Goal: Obtain resource: Download file/media

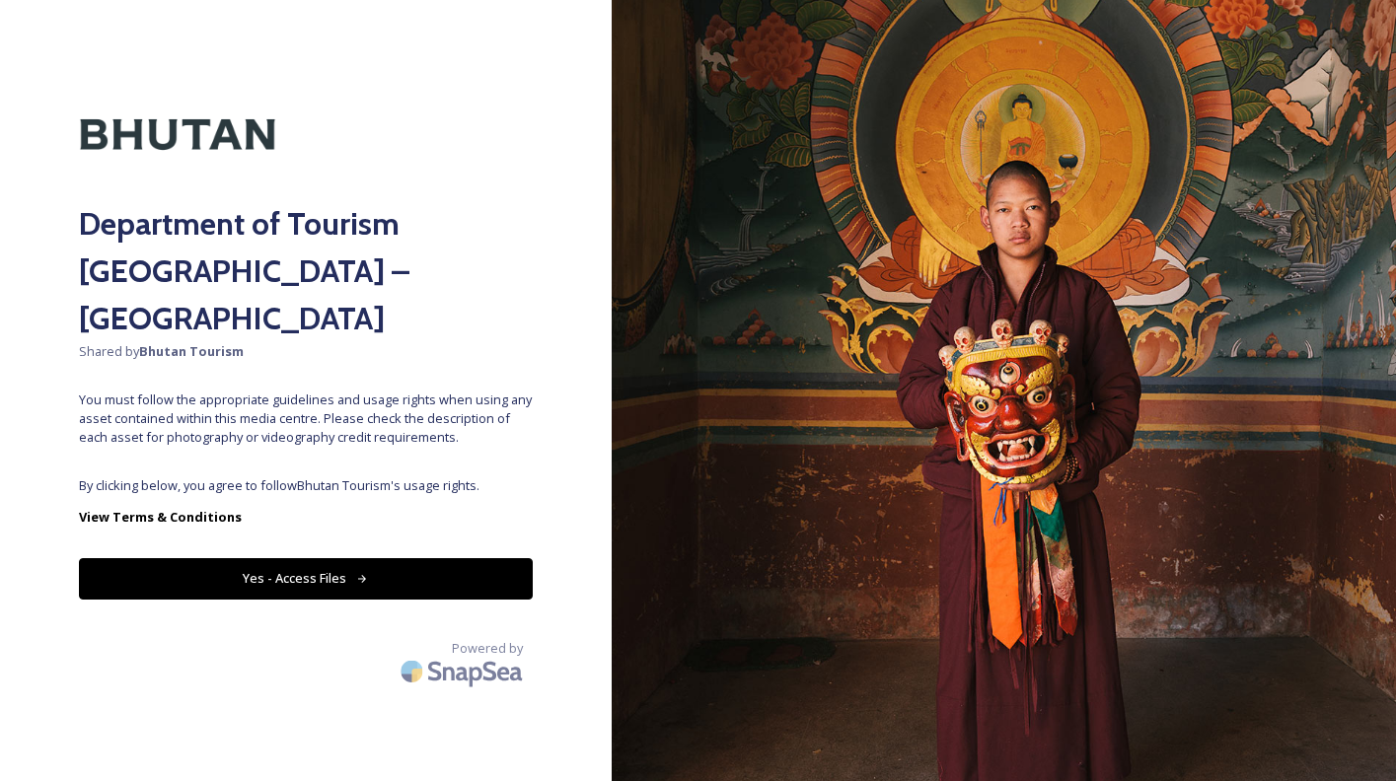
click at [404, 427] on div "Department of Tourism [GEOGRAPHIC_DATA] – Brand Centre Shared by Bhutan Tourism…" at bounding box center [306, 390] width 612 height 623
click at [327, 558] on button "Yes - Access Files" at bounding box center [306, 578] width 454 height 40
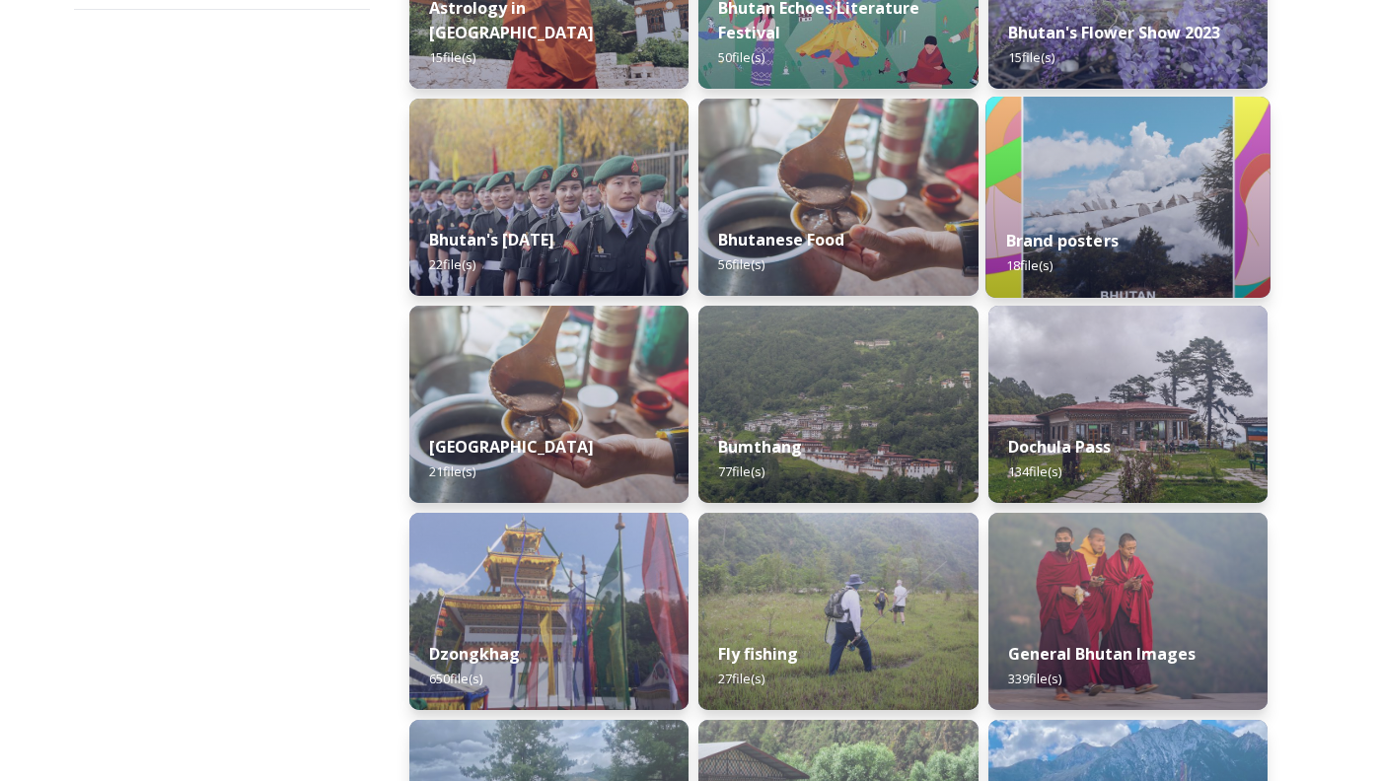
scroll to position [429, 0]
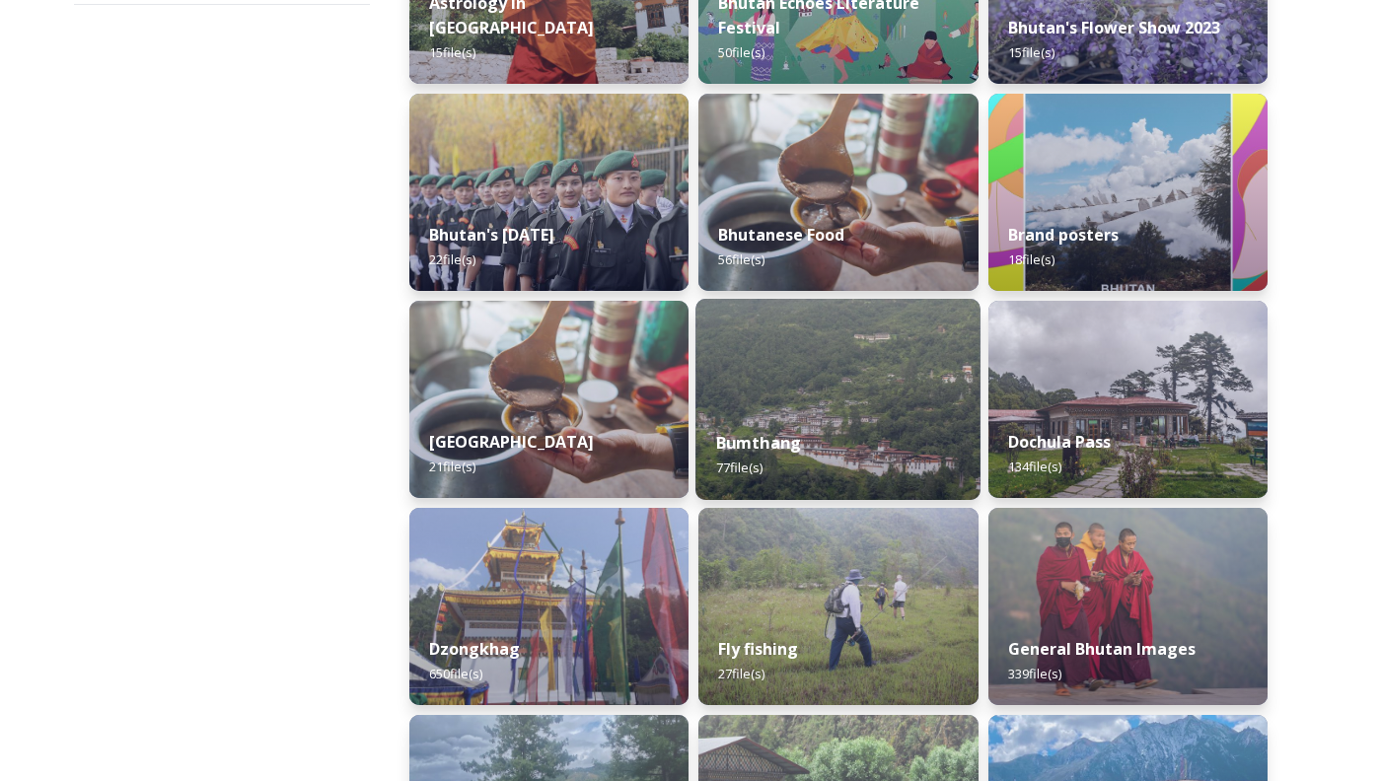
click at [775, 408] on img at bounding box center [837, 399] width 285 height 201
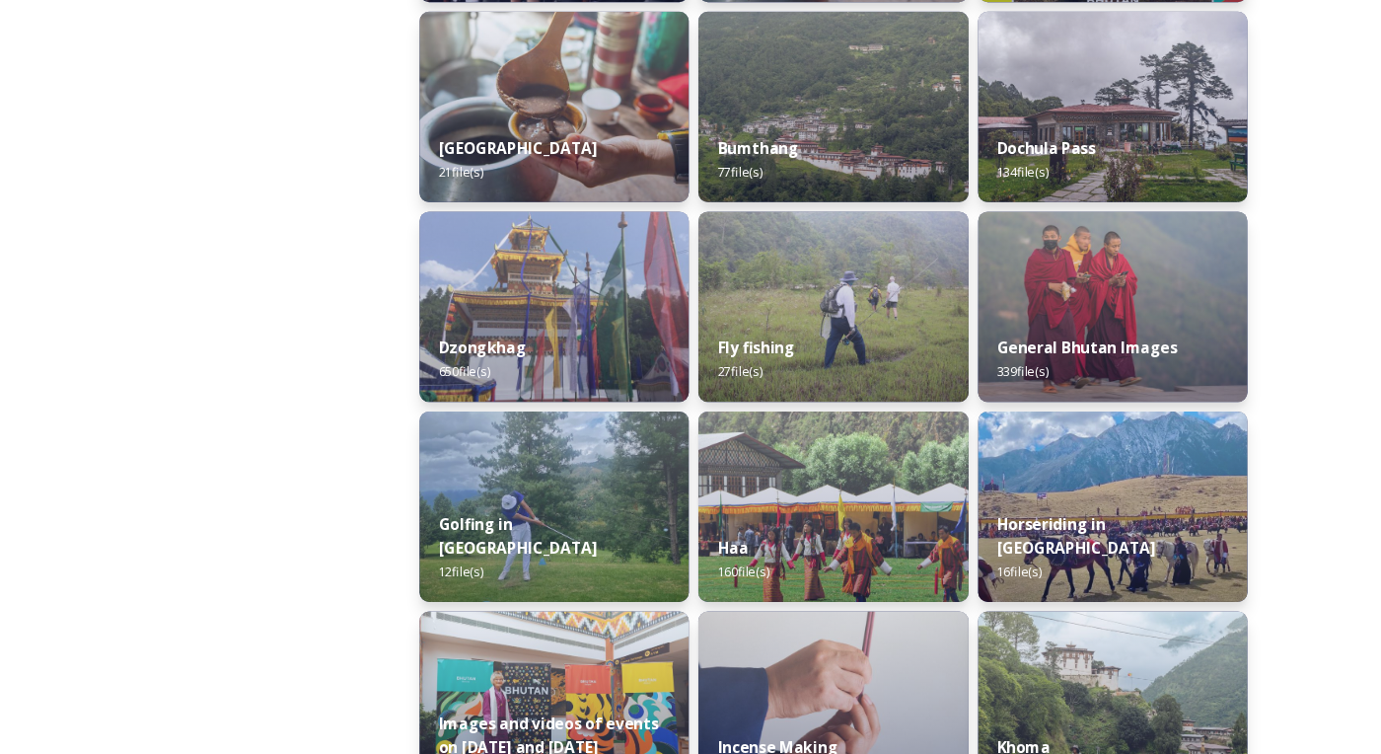
scroll to position [401, 0]
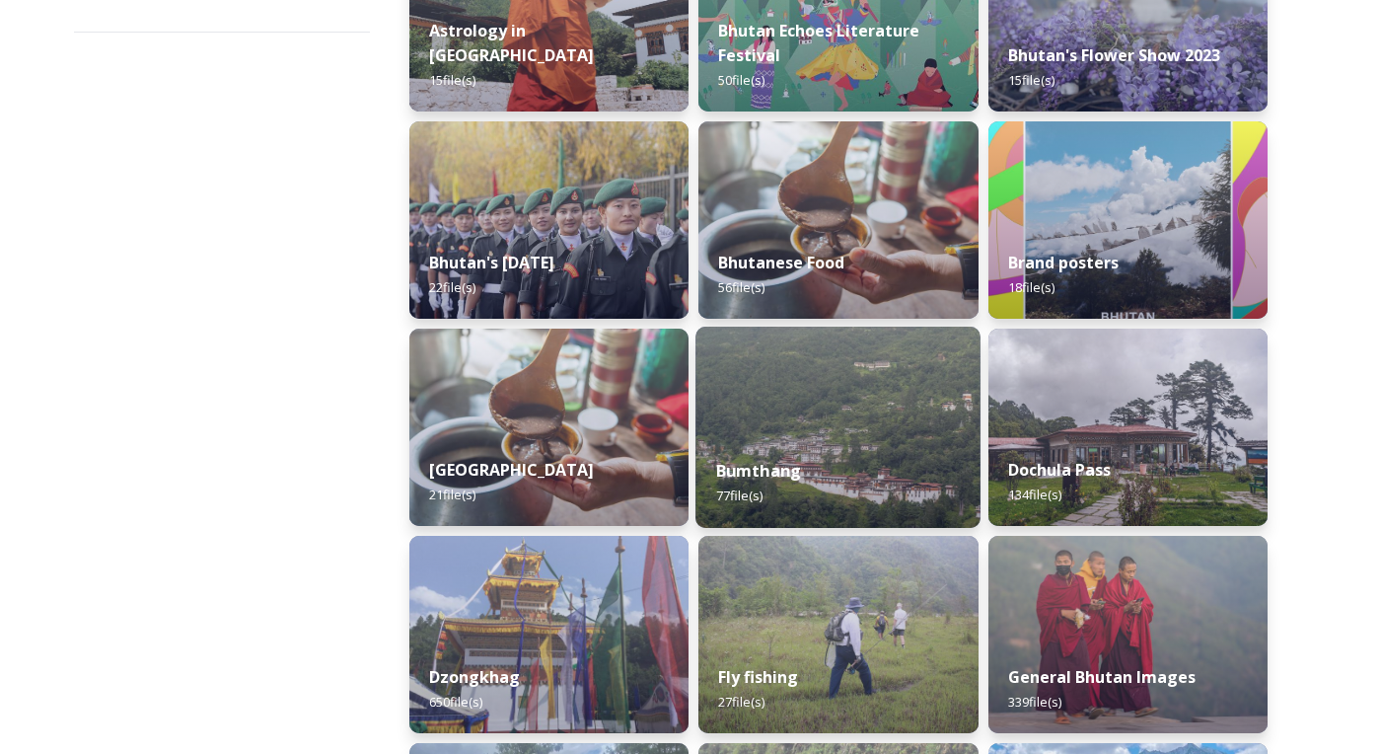
click at [800, 373] on img at bounding box center [837, 426] width 285 height 201
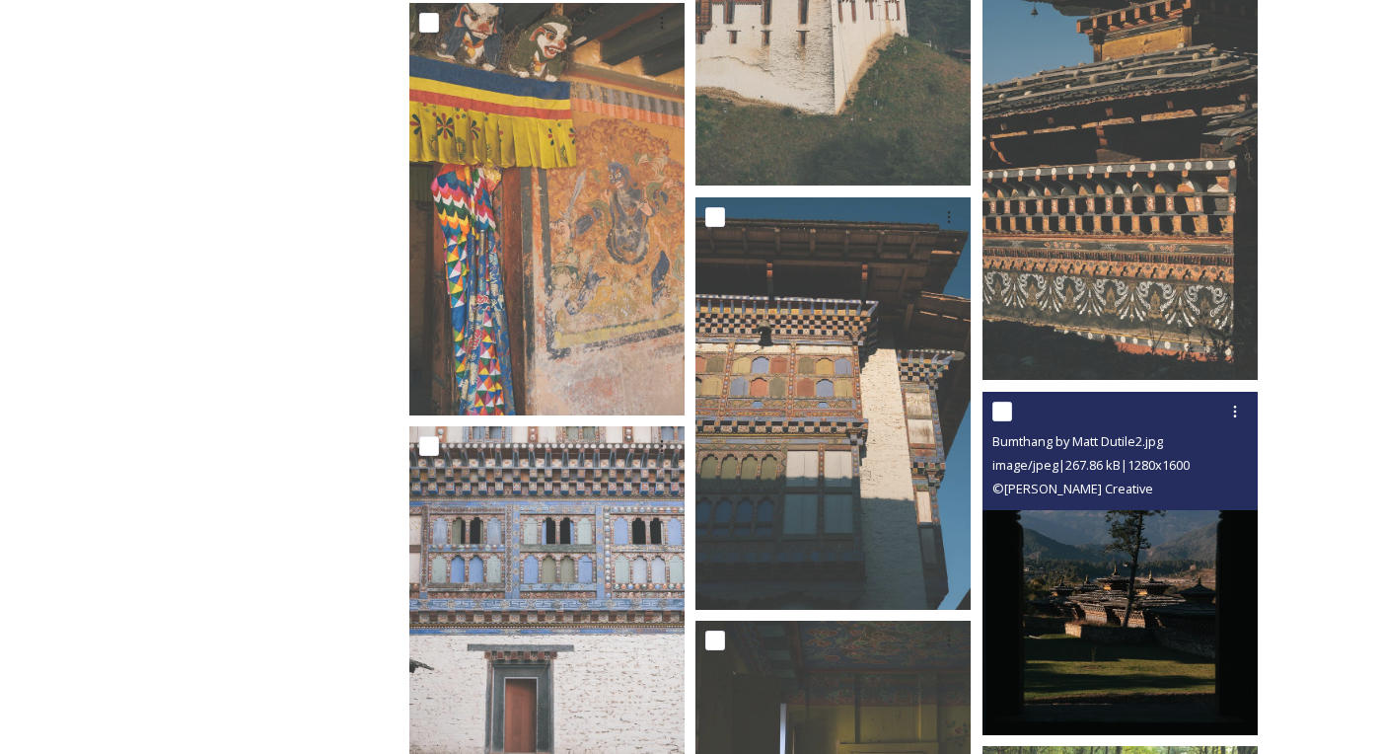
scroll to position [1717, 0]
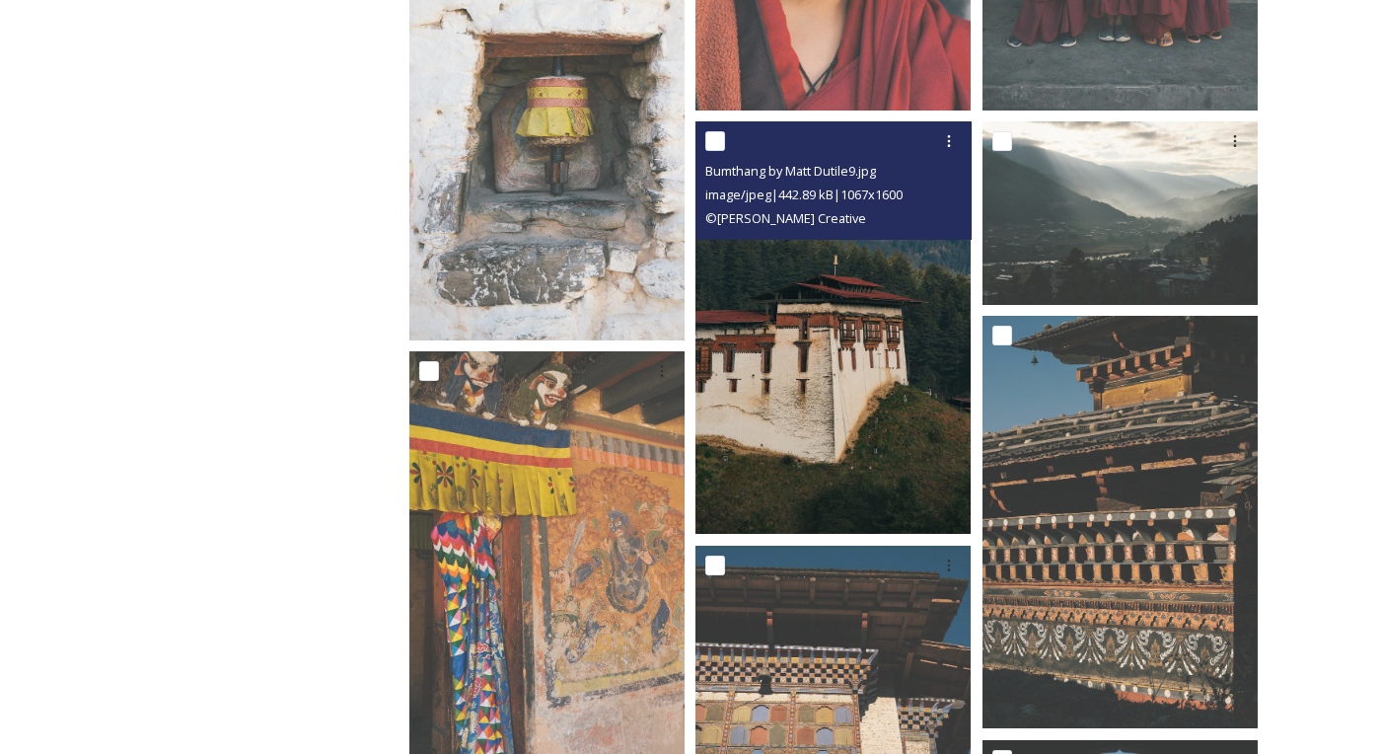
click at [714, 140] on input "checkbox" at bounding box center [715, 141] width 20 height 20
checkbox input "true"
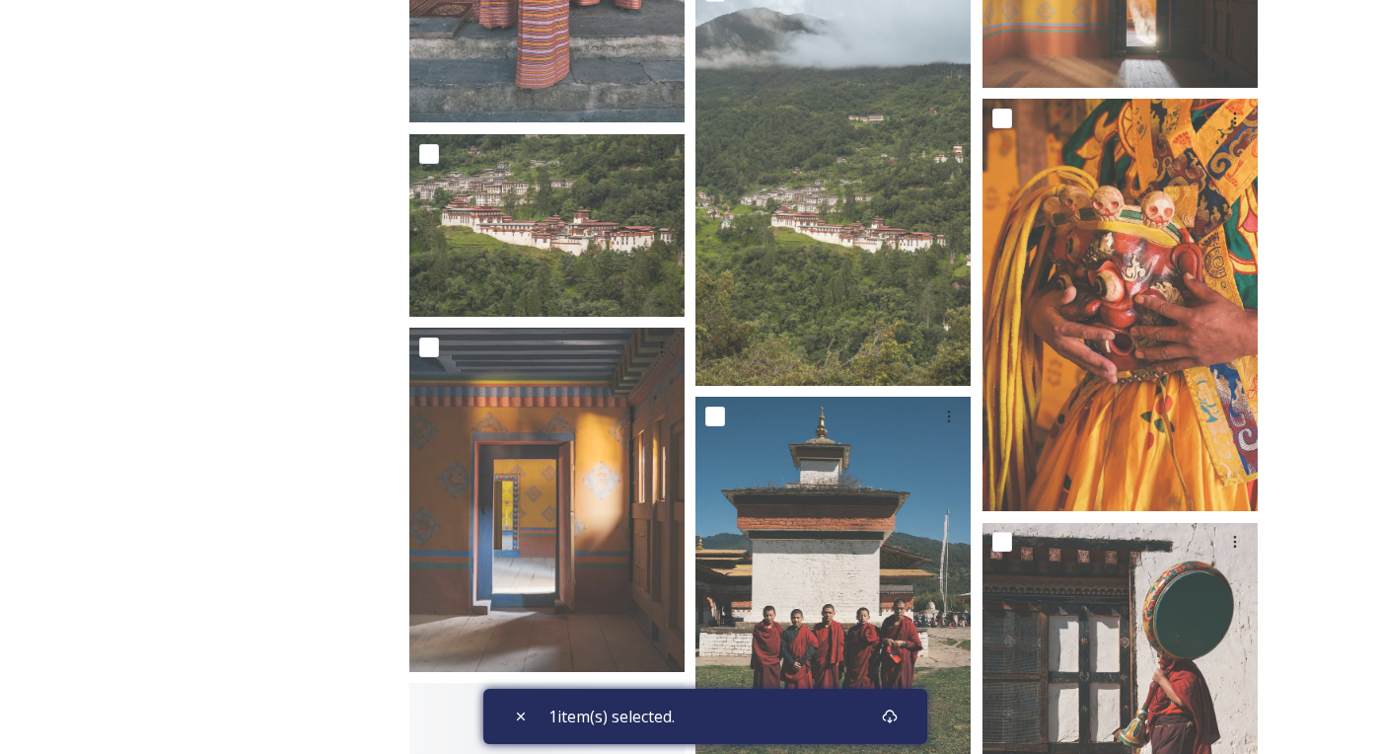
scroll to position [7427, 0]
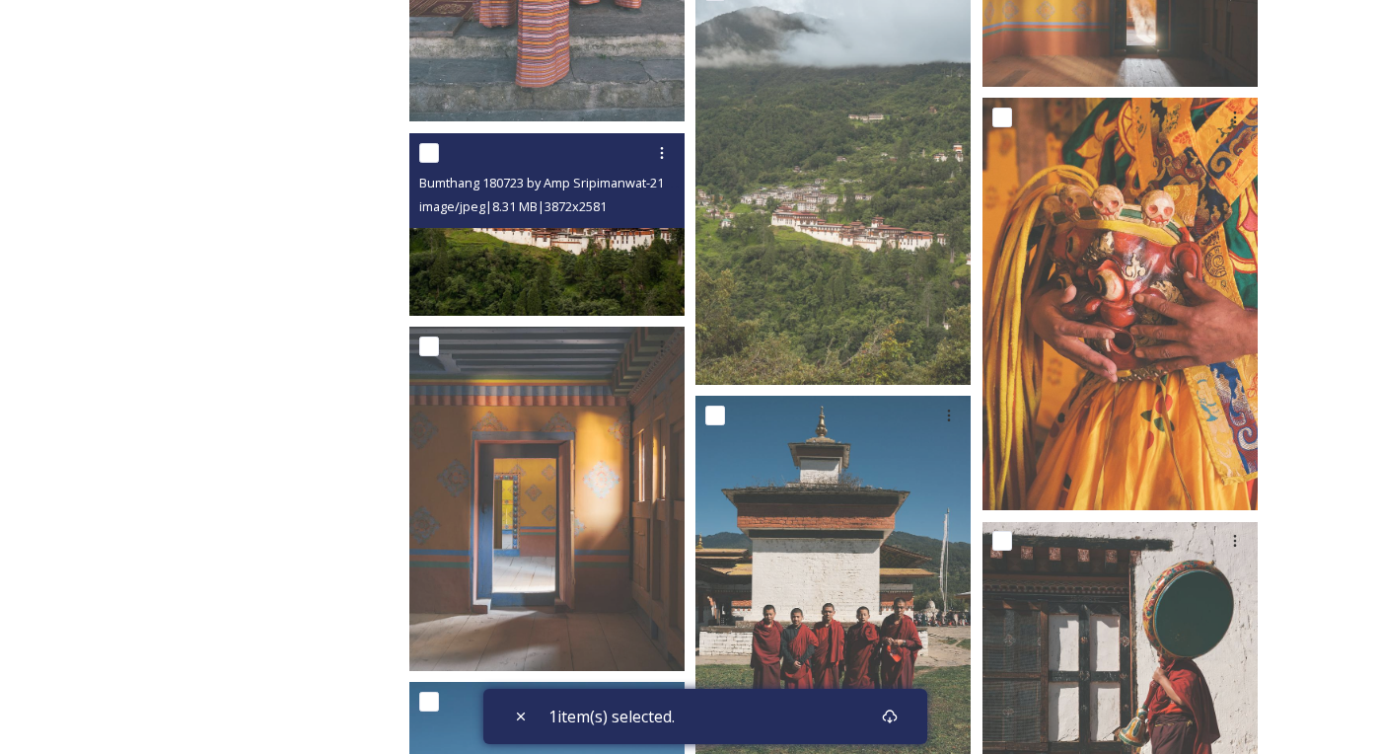
click at [425, 153] on input "checkbox" at bounding box center [429, 153] width 20 height 20
checkbox input "true"
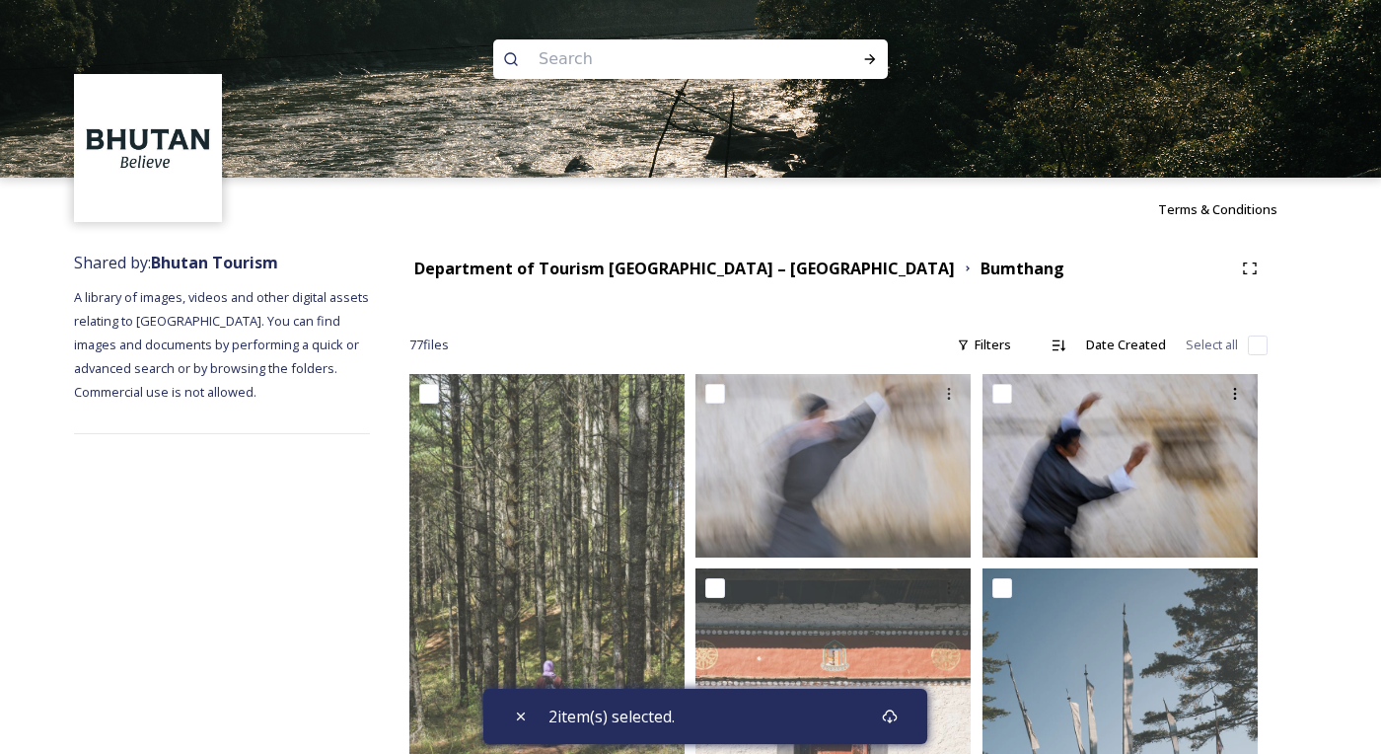
scroll to position [0, 0]
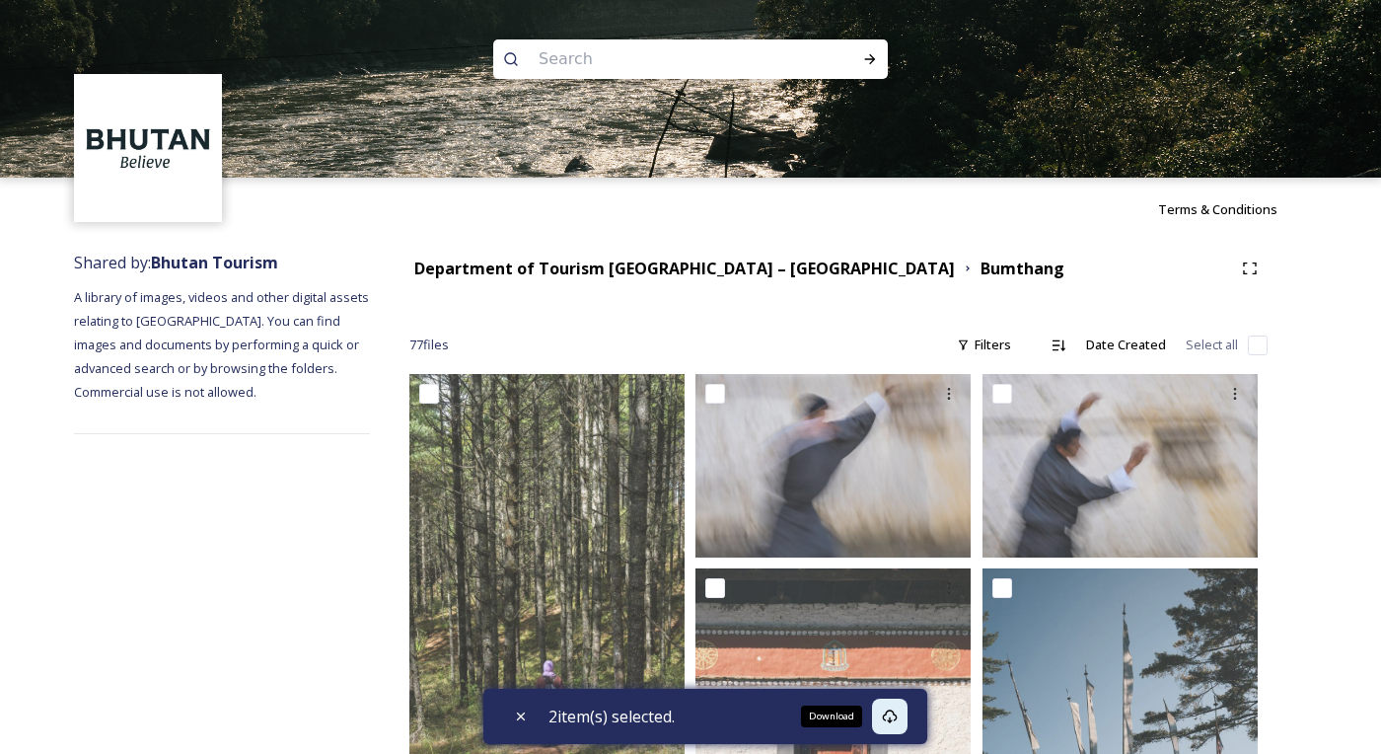
click at [898, 720] on icon at bounding box center [890, 716] width 16 height 16
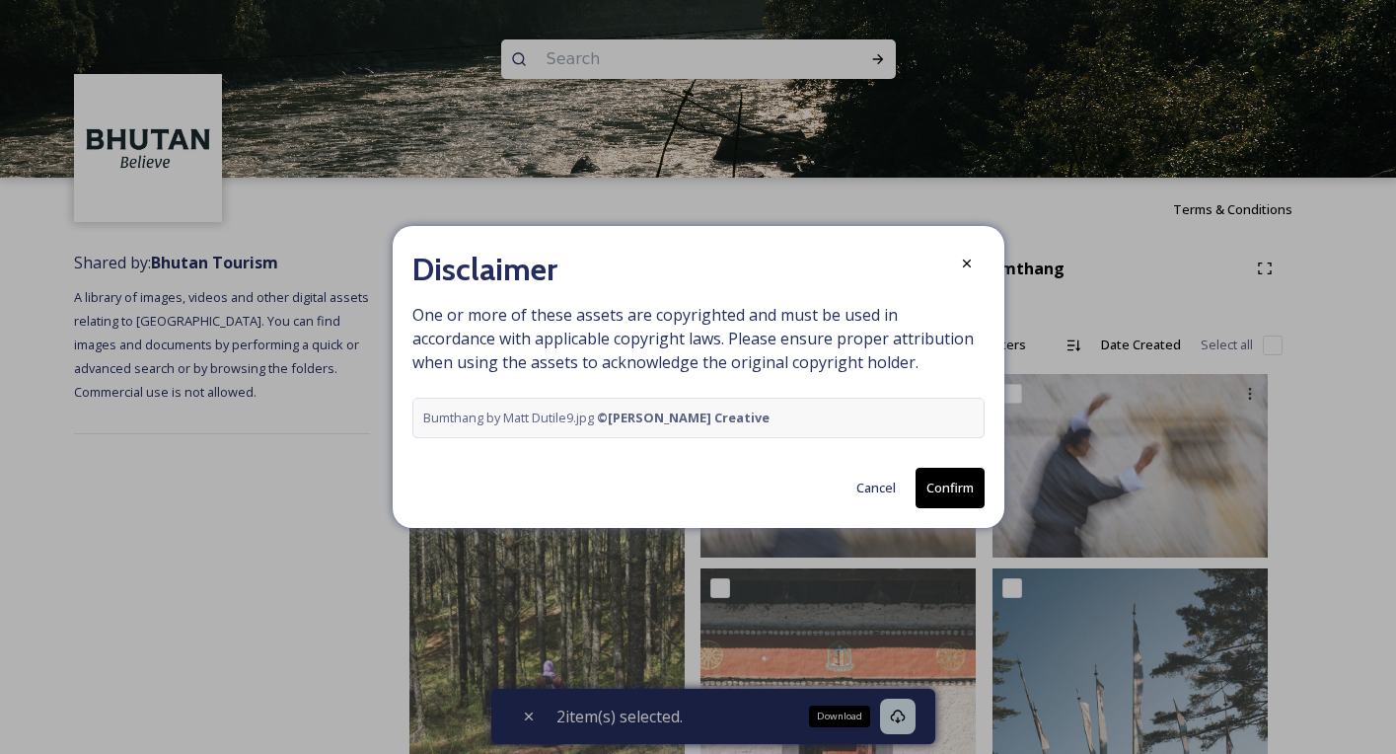
click at [943, 498] on button "Confirm" at bounding box center [949, 488] width 69 height 40
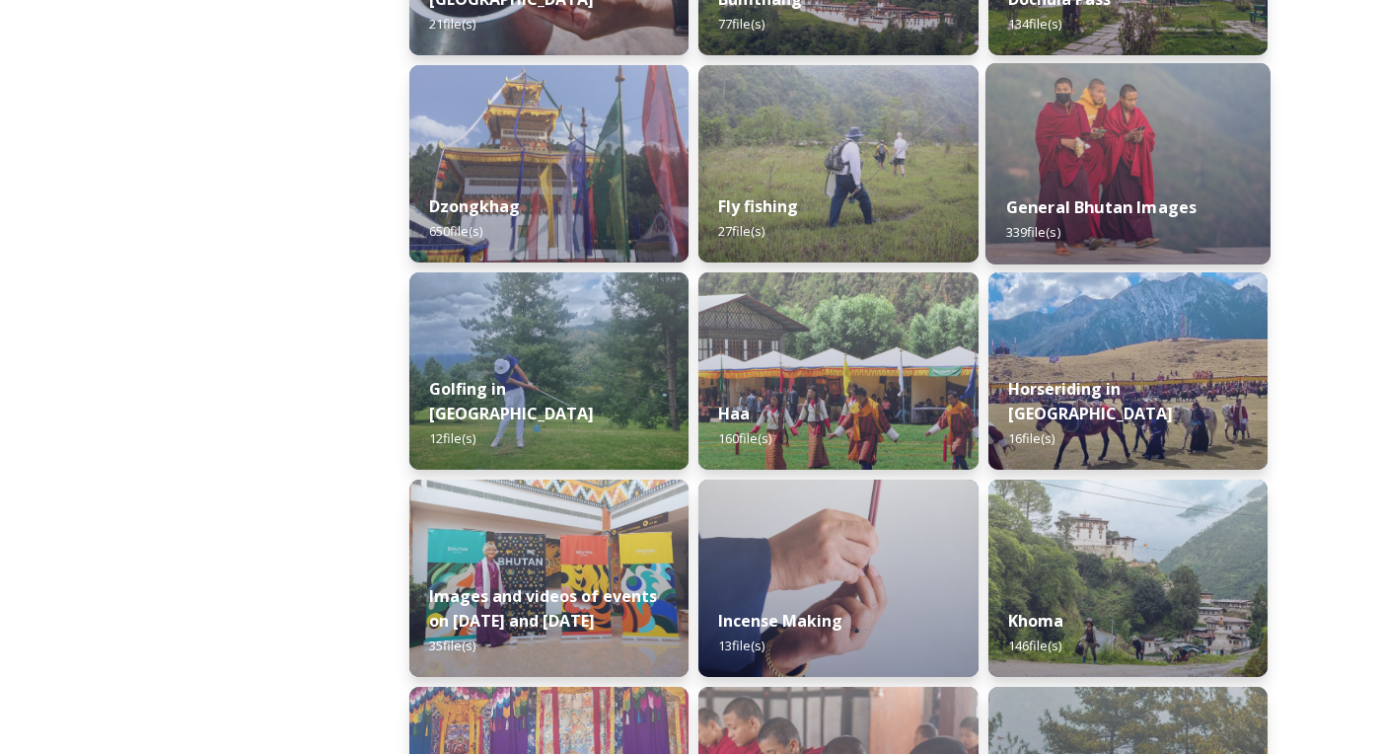
scroll to position [880, 0]
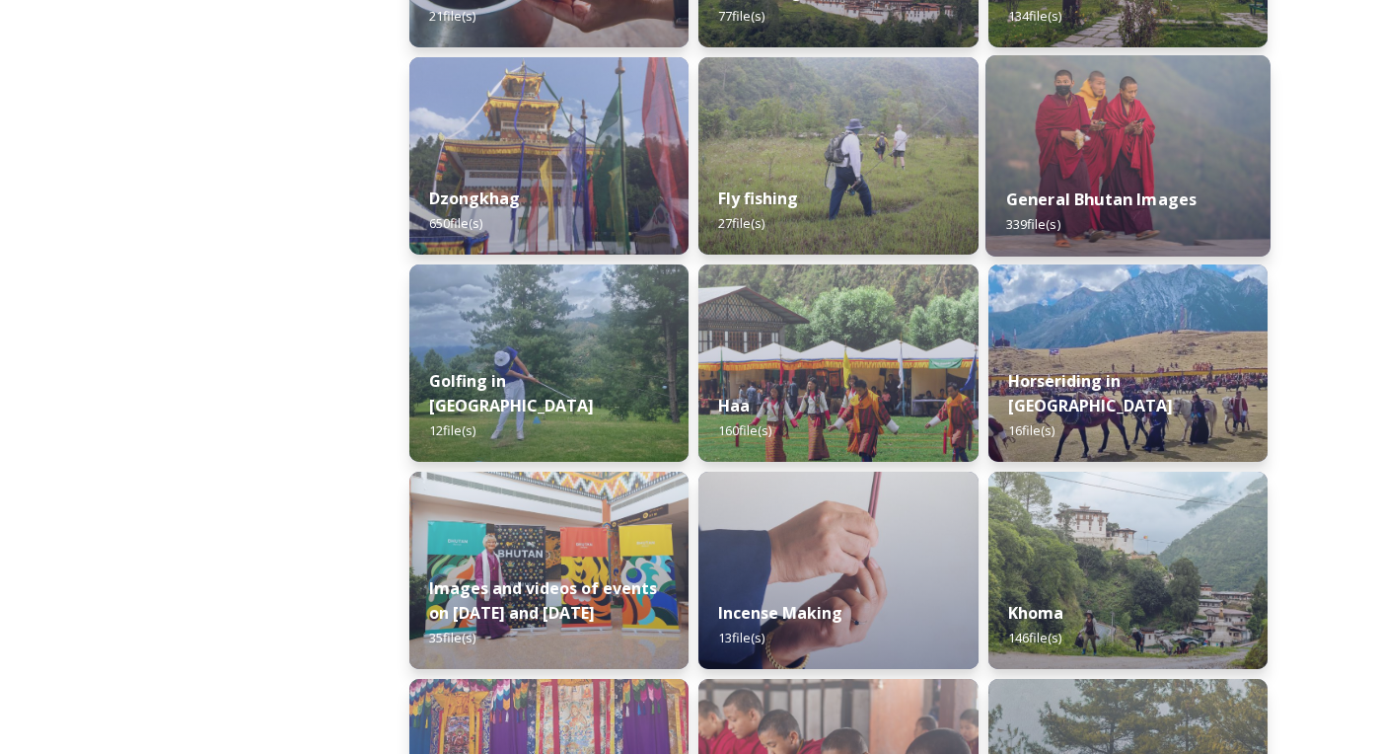
click at [1101, 201] on strong "General Bhutan Images" at bounding box center [1100, 199] width 191 height 22
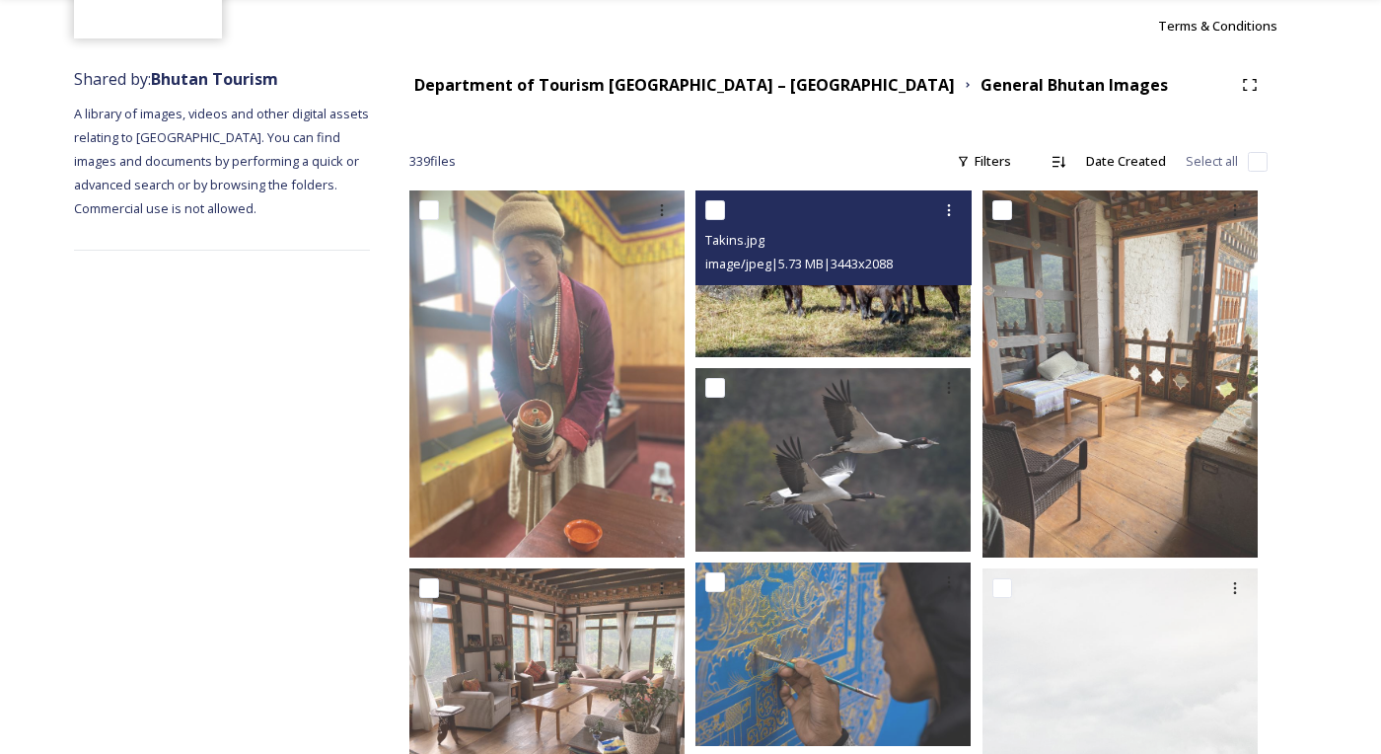
scroll to position [834, 0]
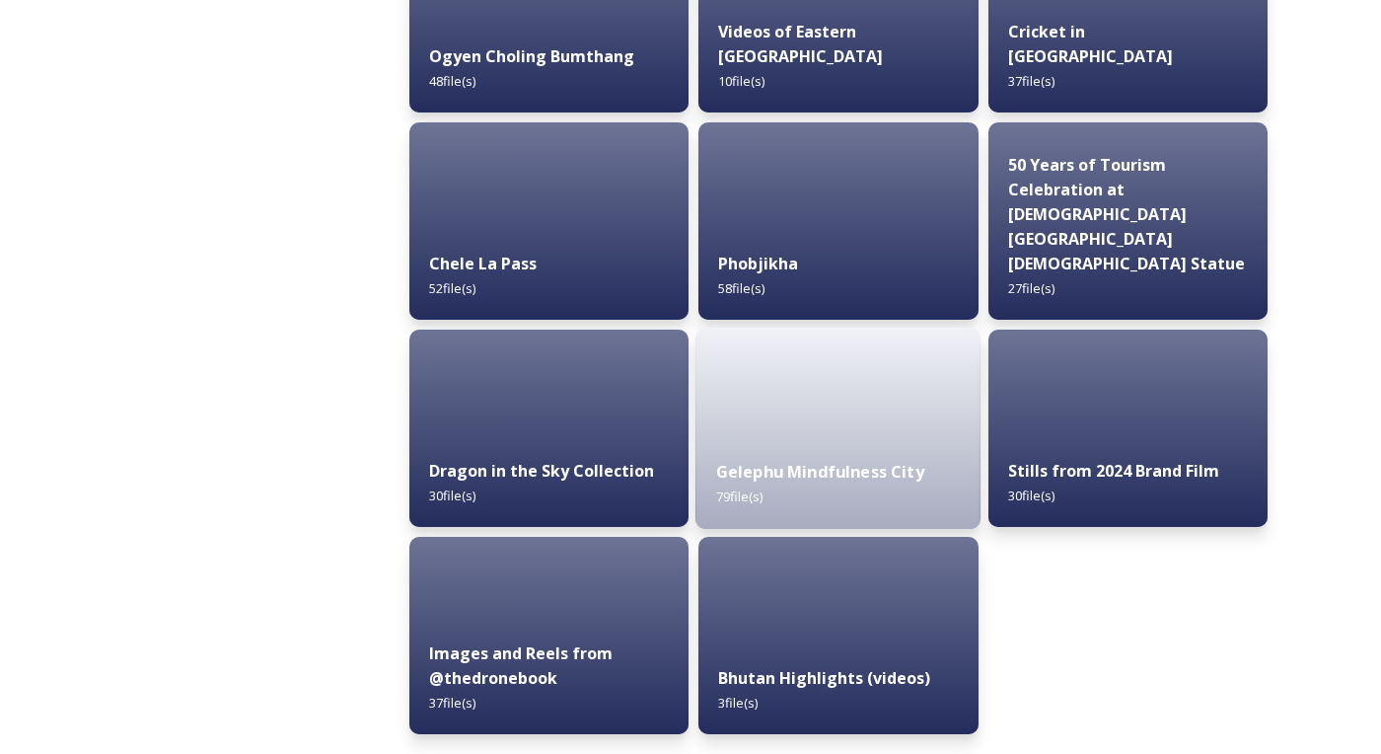
scroll to position [3300, 0]
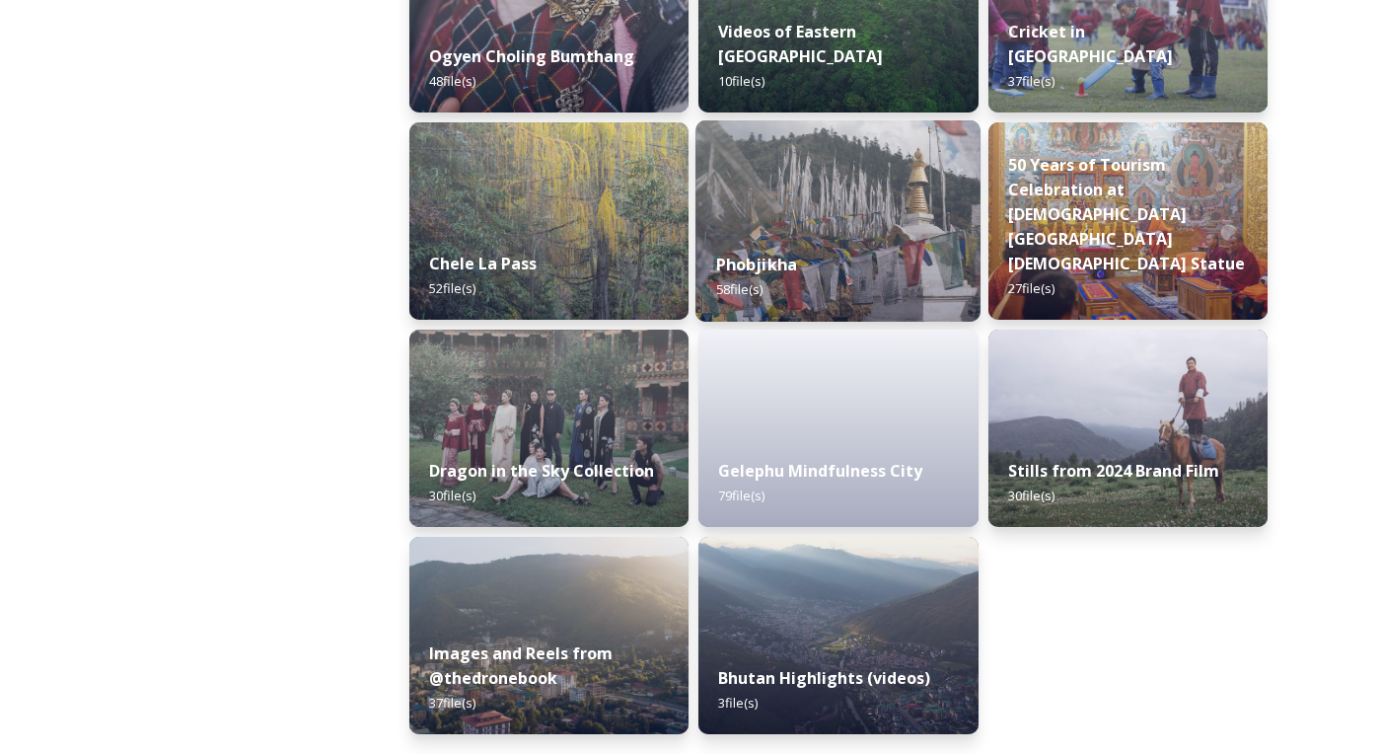
click at [794, 217] on img at bounding box center [837, 220] width 285 height 201
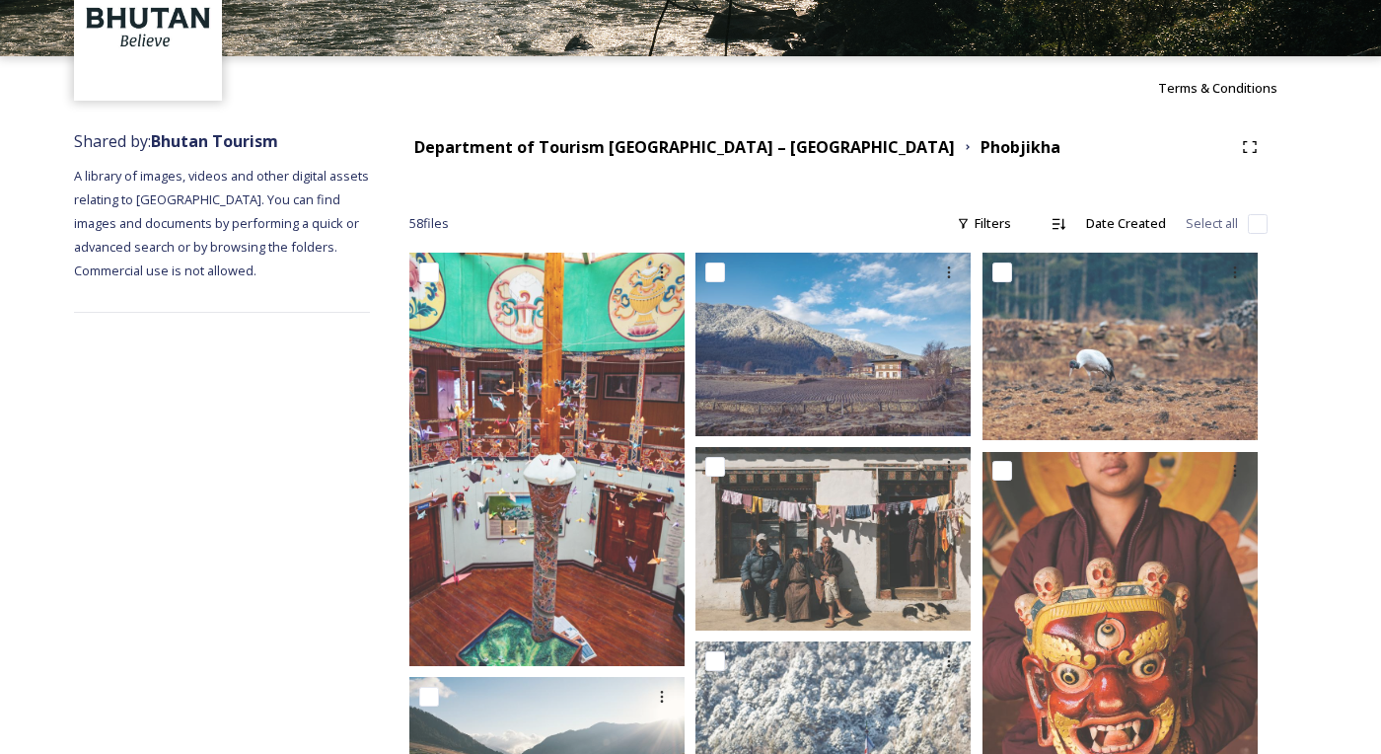
scroll to position [197, 0]
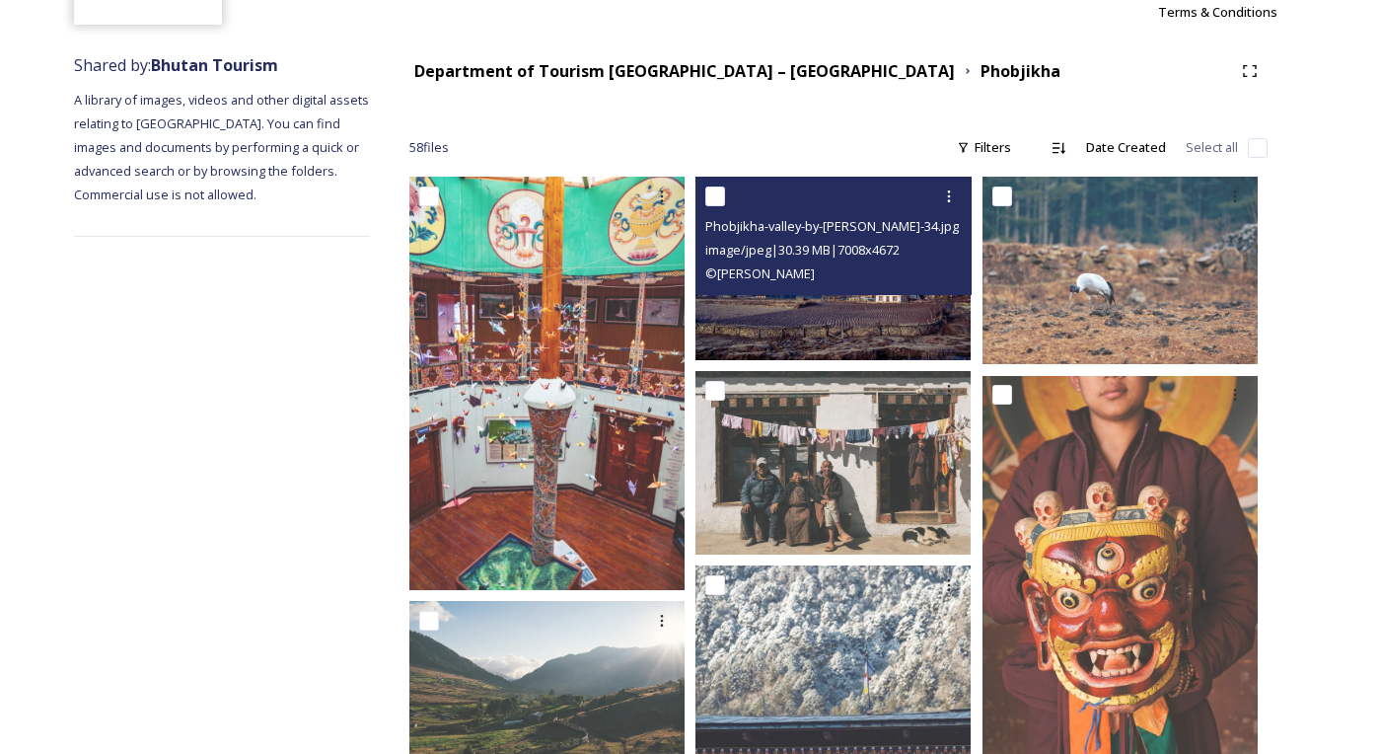
click at [718, 197] on input "checkbox" at bounding box center [715, 196] width 20 height 20
checkbox input "true"
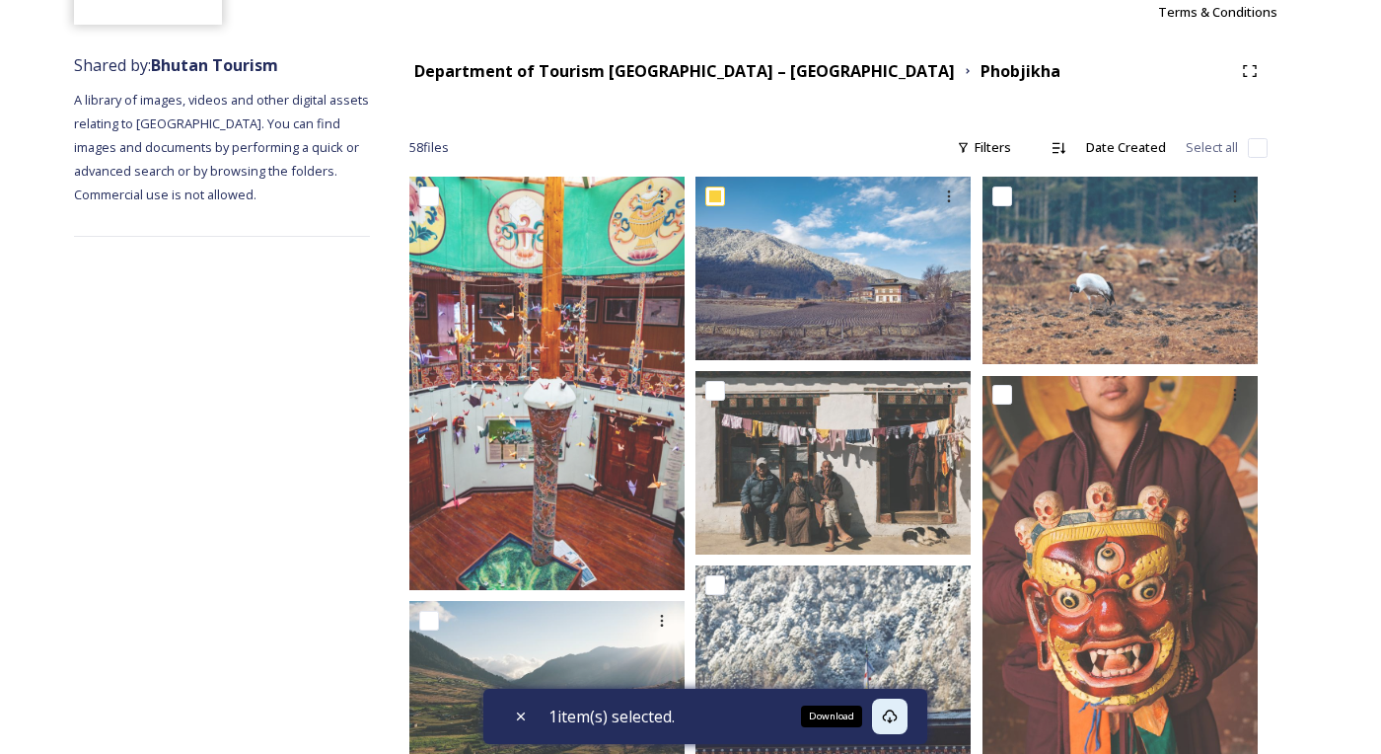
click at [898, 716] on icon at bounding box center [890, 716] width 16 height 16
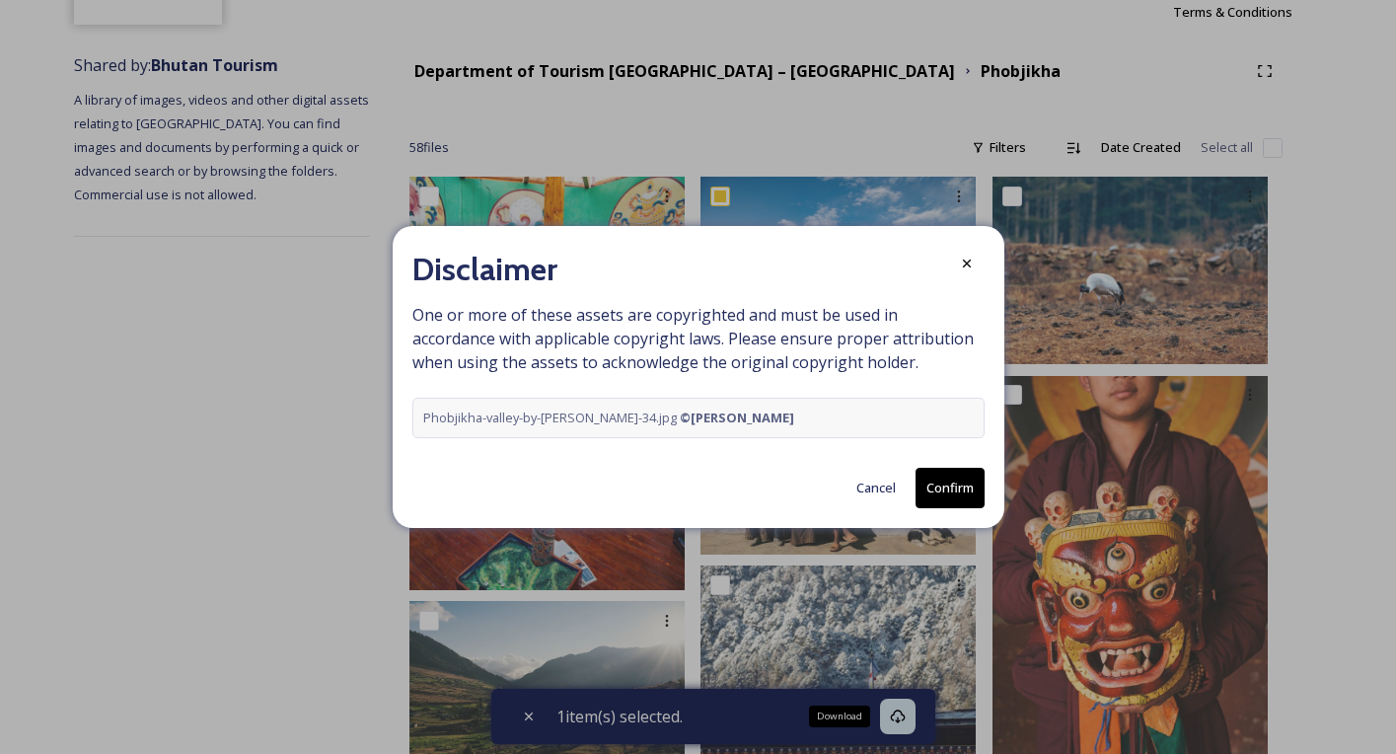
click at [947, 493] on button "Confirm" at bounding box center [949, 488] width 69 height 40
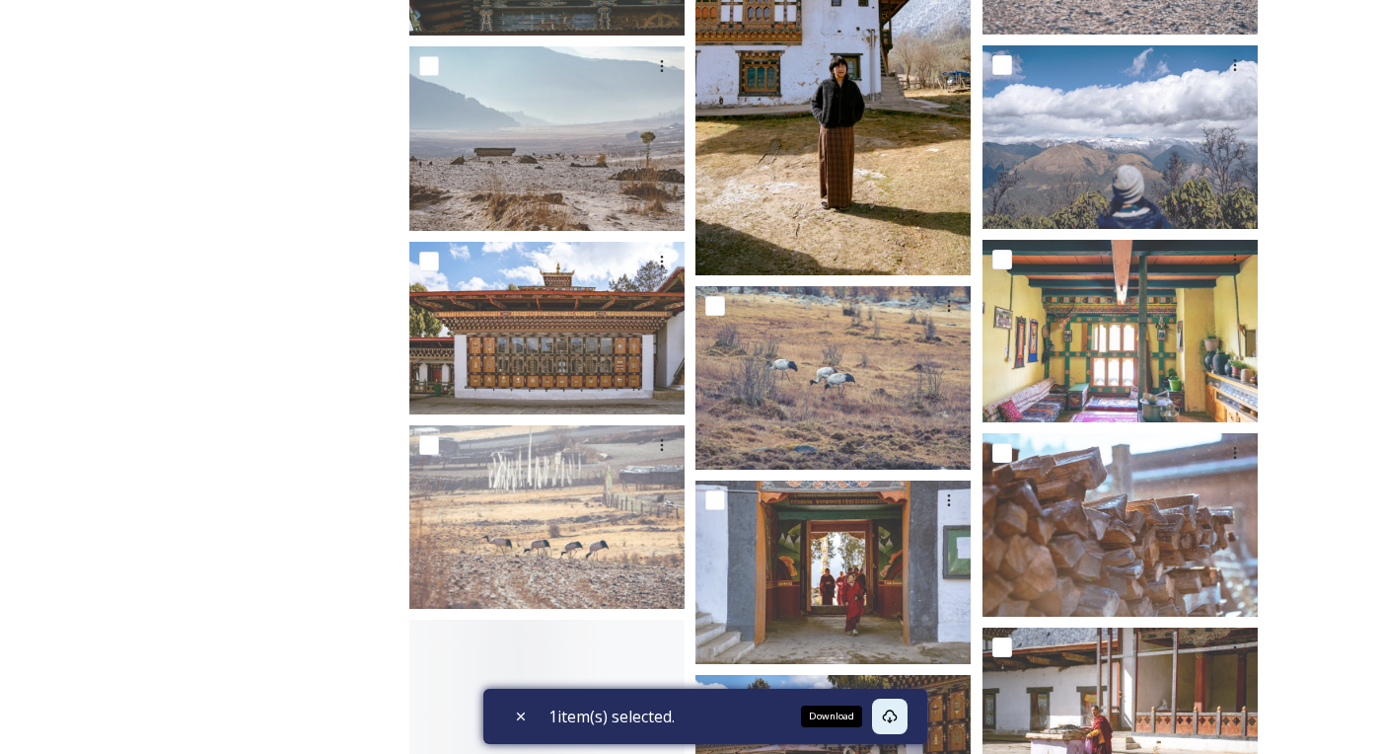
scroll to position [1937, 0]
